Goal: Check status: Check status

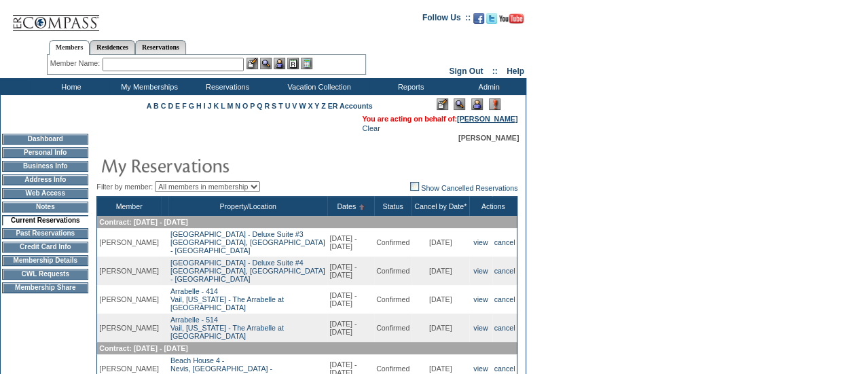
click at [479, 117] on link "[PERSON_NAME]" at bounding box center [487, 119] width 60 height 8
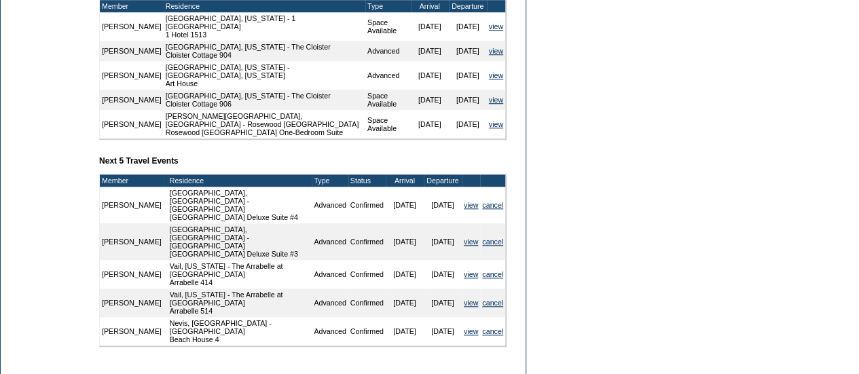
scroll to position [276, 0]
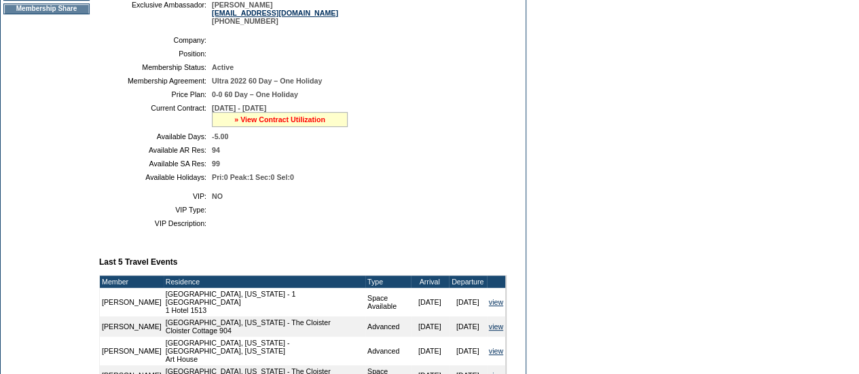
click at [253, 124] on link "» View Contract Utilization" at bounding box center [279, 119] width 91 height 8
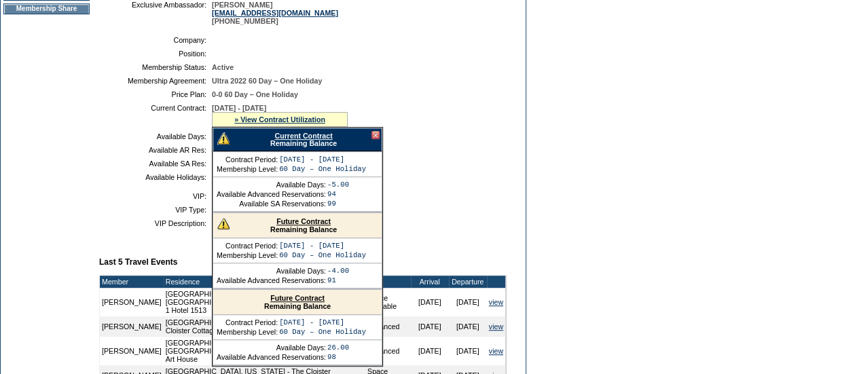
click at [283, 224] on div "Future Contract Remaining Balance" at bounding box center [297, 225] width 168 height 25
click at [376, 139] on div at bounding box center [375, 135] width 8 height 8
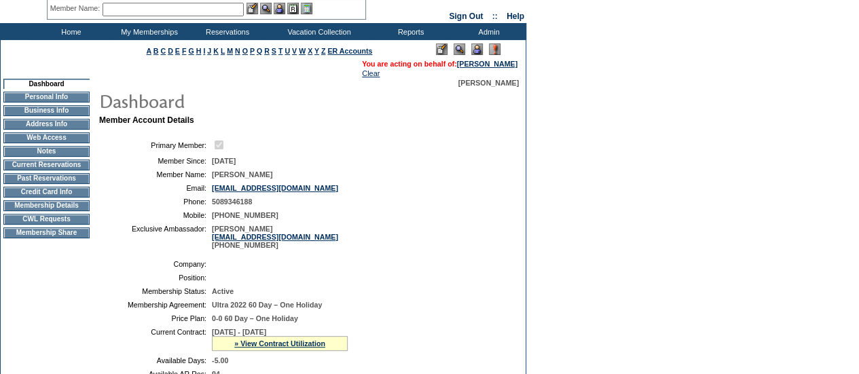
scroll to position [0, 0]
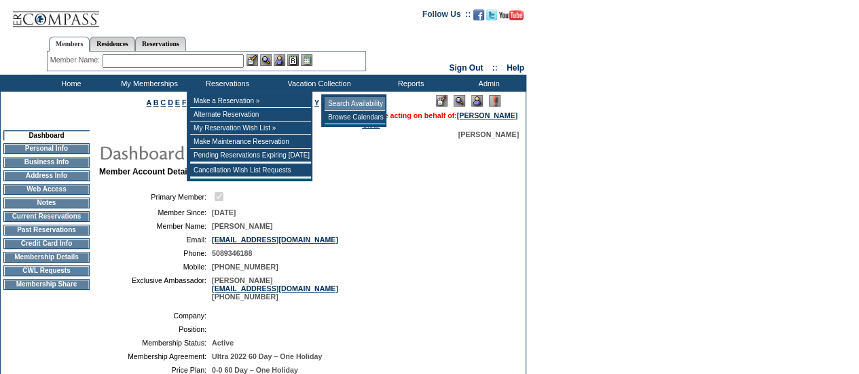
click at [335, 104] on td "Search Availability" at bounding box center [355, 104] width 60 height 14
